Goal: Task Accomplishment & Management: Manage account settings

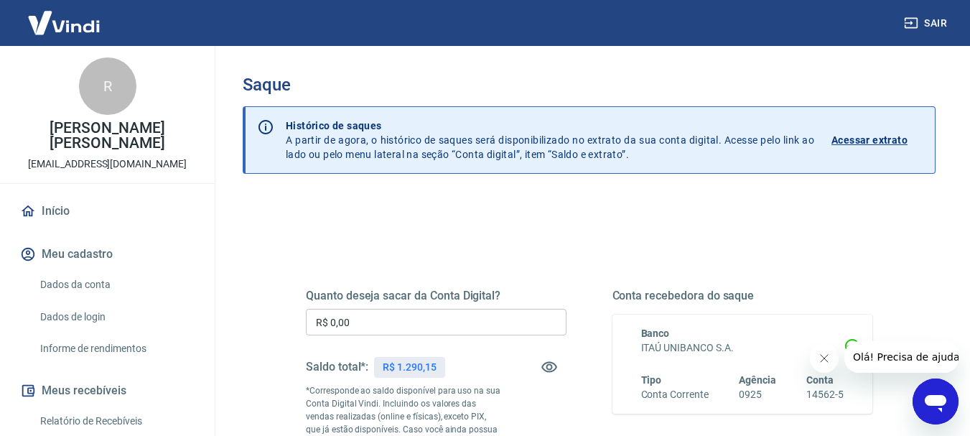
click at [381, 323] on input "R$ 0,00" at bounding box center [436, 322] width 261 height 27
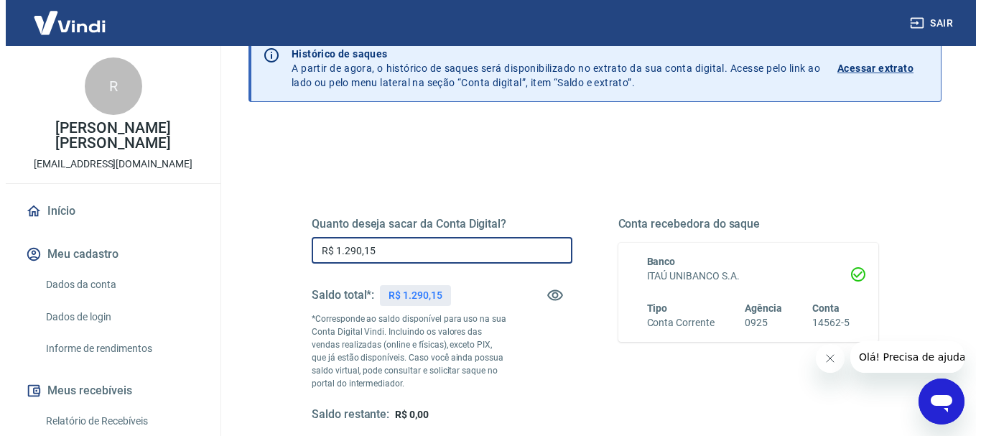
scroll to position [287, 0]
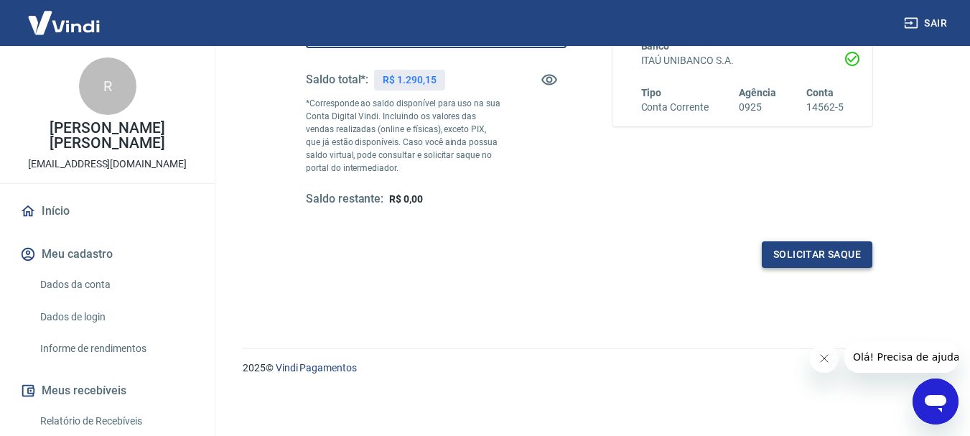
type input "R$ 1.290,15"
click at [861, 250] on button "Solicitar saque" at bounding box center [817, 254] width 111 height 27
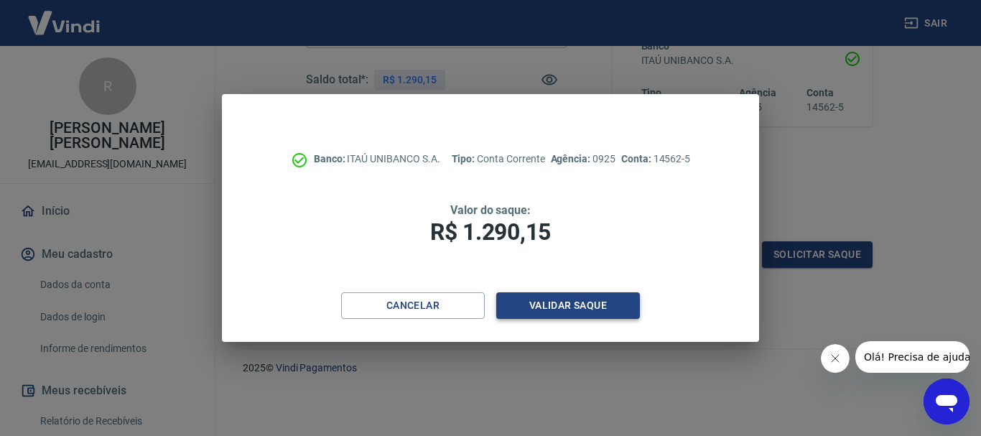
click at [565, 307] on button "Validar saque" at bounding box center [568, 305] width 144 height 27
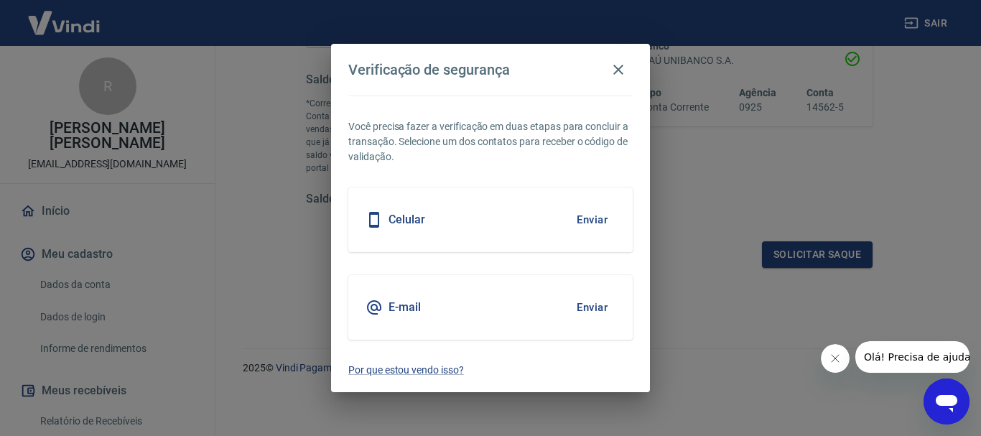
click at [426, 223] on div "Celular Enviar" at bounding box center [490, 219] width 284 height 65
click at [595, 219] on button "Enviar" at bounding box center [592, 220] width 47 height 30
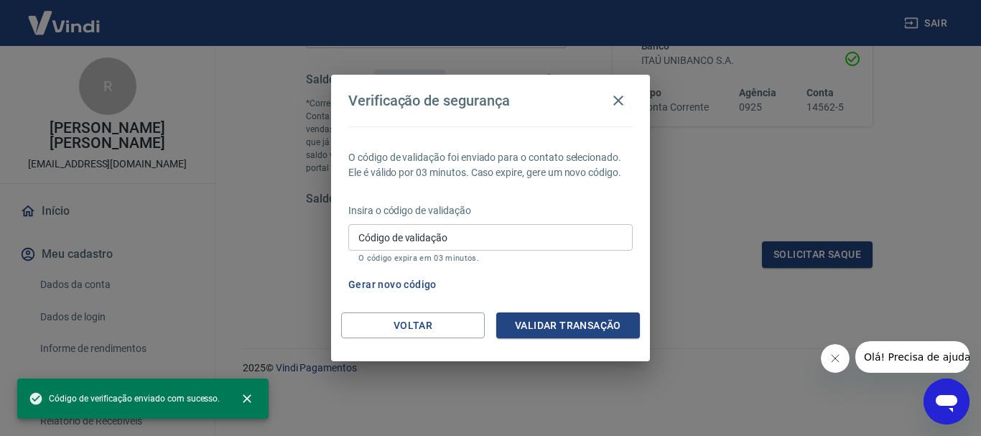
click at [450, 237] on input "Código de validação" at bounding box center [490, 237] width 284 height 27
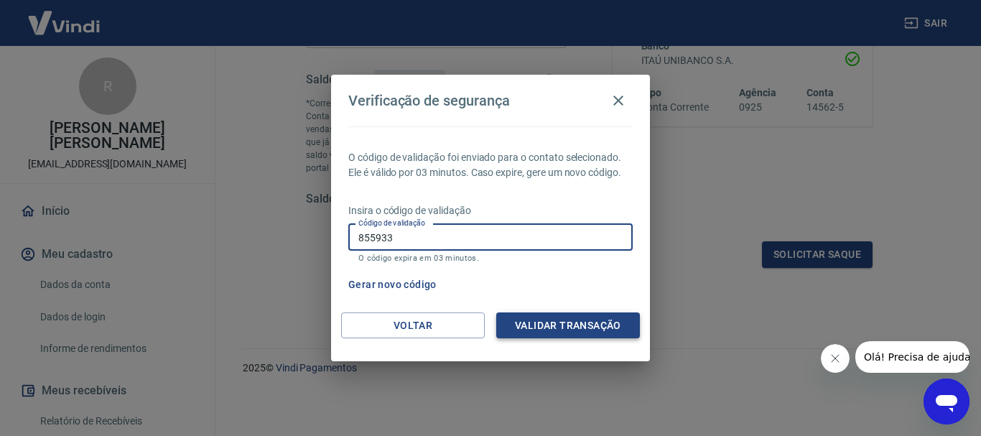
type input "855933"
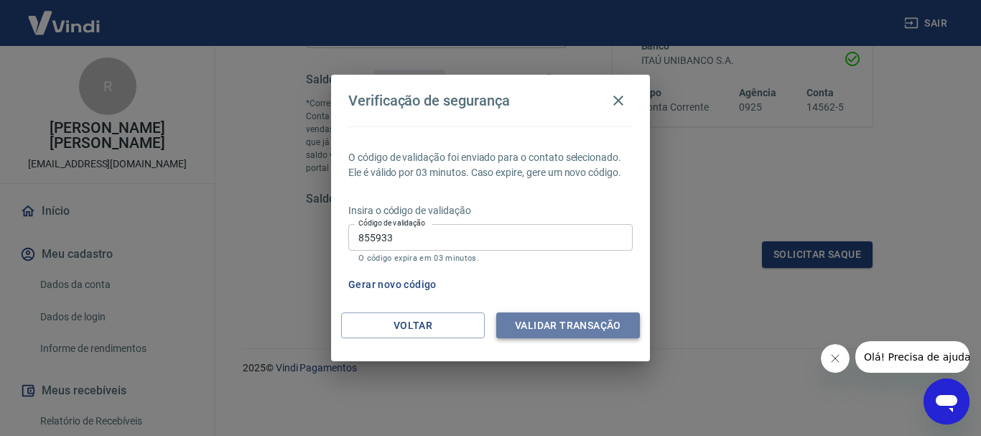
click at [571, 319] on button "Validar transação" at bounding box center [568, 325] width 144 height 27
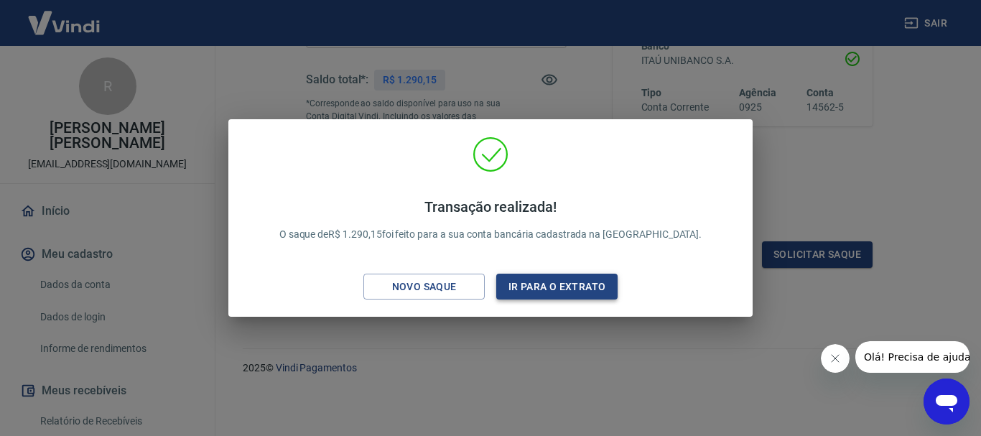
click at [549, 287] on button "Ir para o extrato" at bounding box center [556, 287] width 121 height 27
